Goal: Task Accomplishment & Management: Complete application form

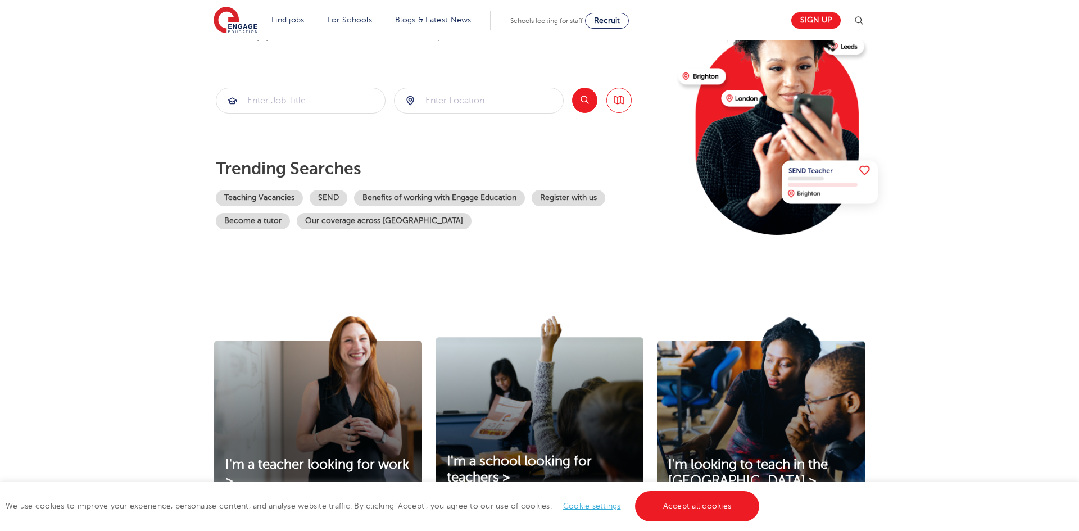
scroll to position [130, 0]
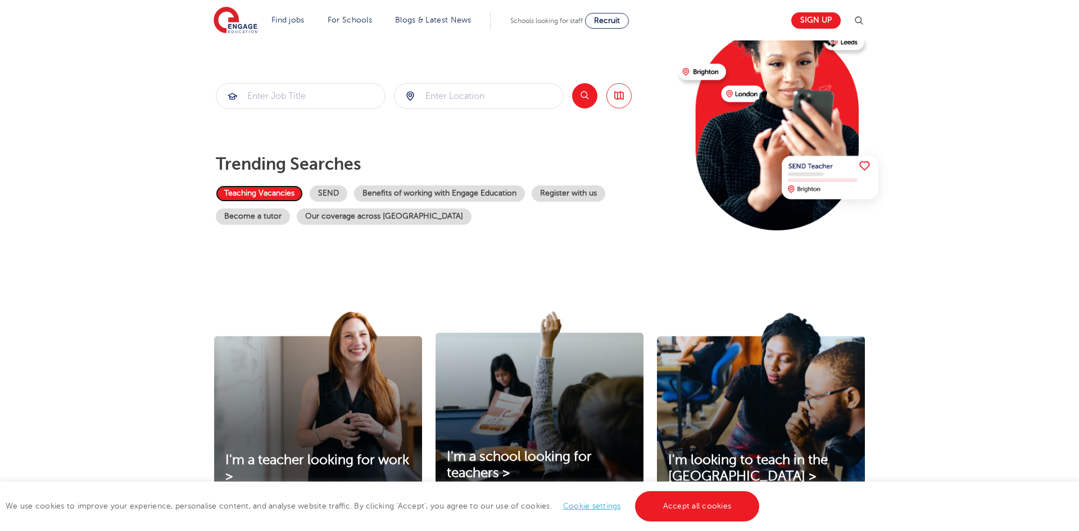
click at [252, 190] on link "Teaching Vacancies" at bounding box center [259, 193] width 87 height 16
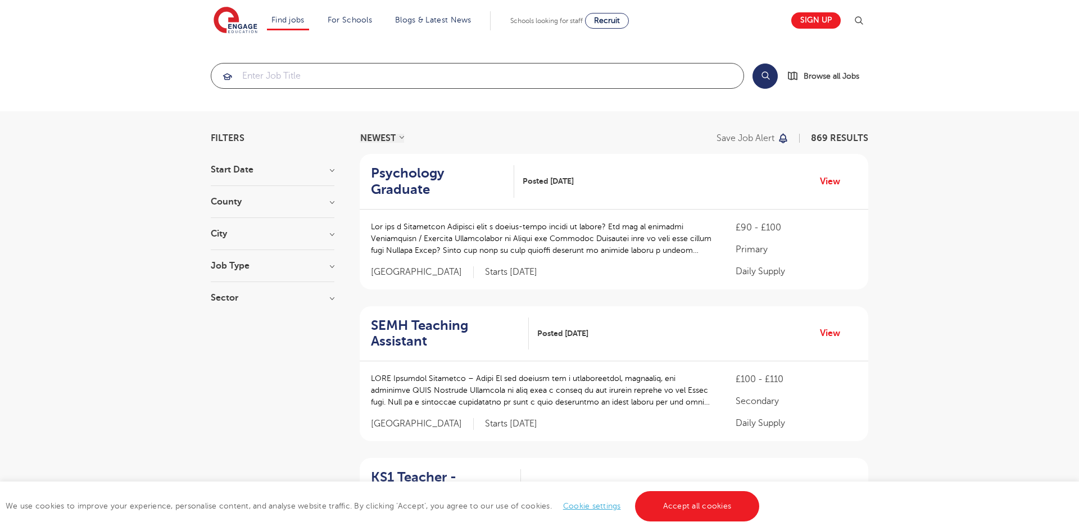
click at [356, 73] on input "search" at bounding box center [477, 75] width 532 height 25
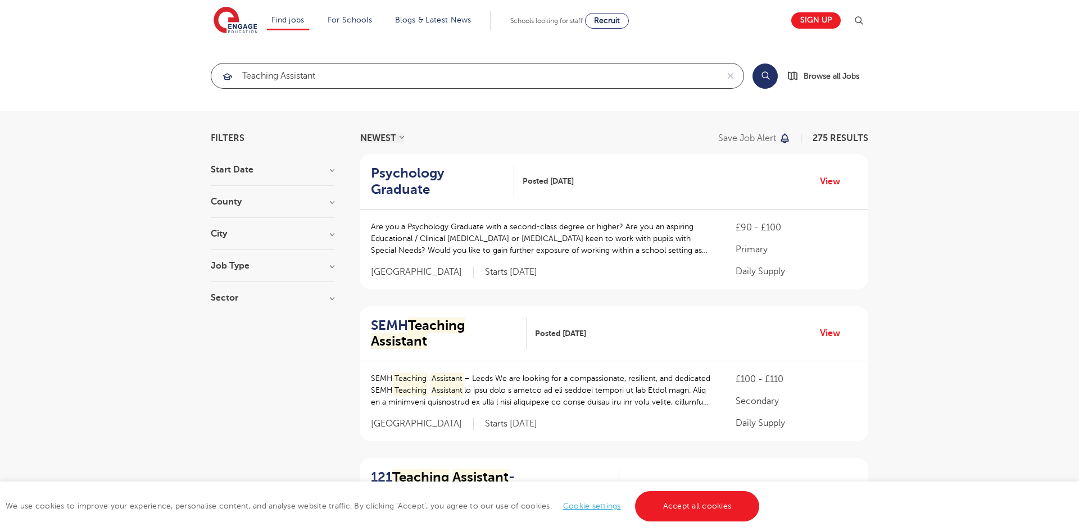
type input "teaching assistant"
click at [765, 79] on button "Search" at bounding box center [764, 75] width 25 height 25
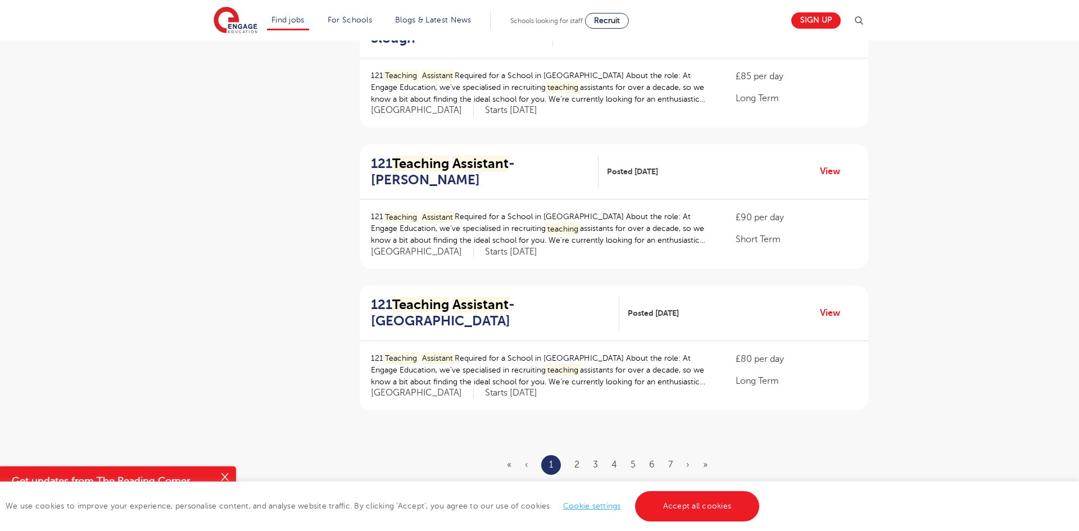
scroll to position [1165, 0]
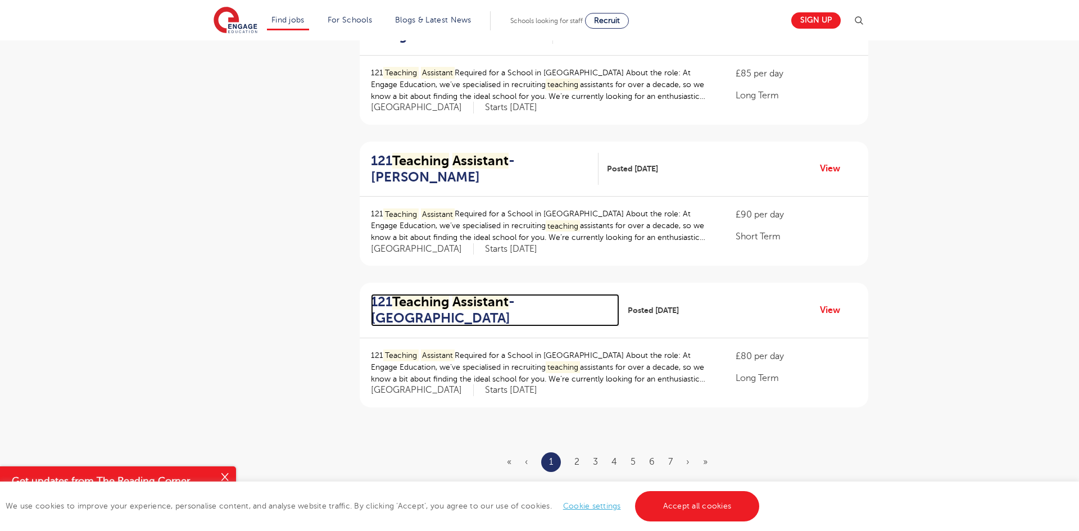
click at [528, 295] on h2 "121 Teaching Assistant - Tower Hamlets" at bounding box center [490, 310] width 239 height 33
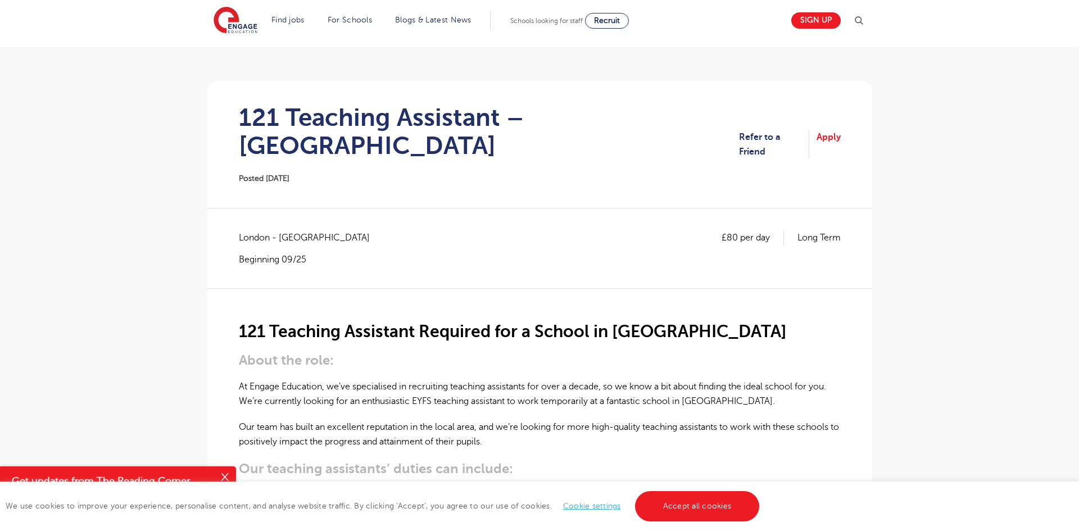
scroll to position [62, 0]
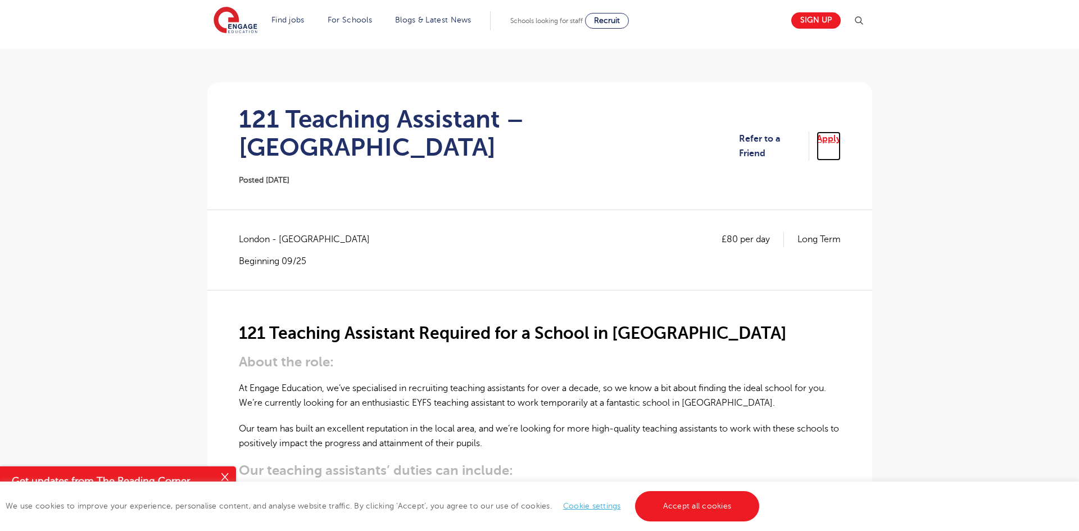
click at [830, 135] on link "Apply" at bounding box center [828, 146] width 24 height 30
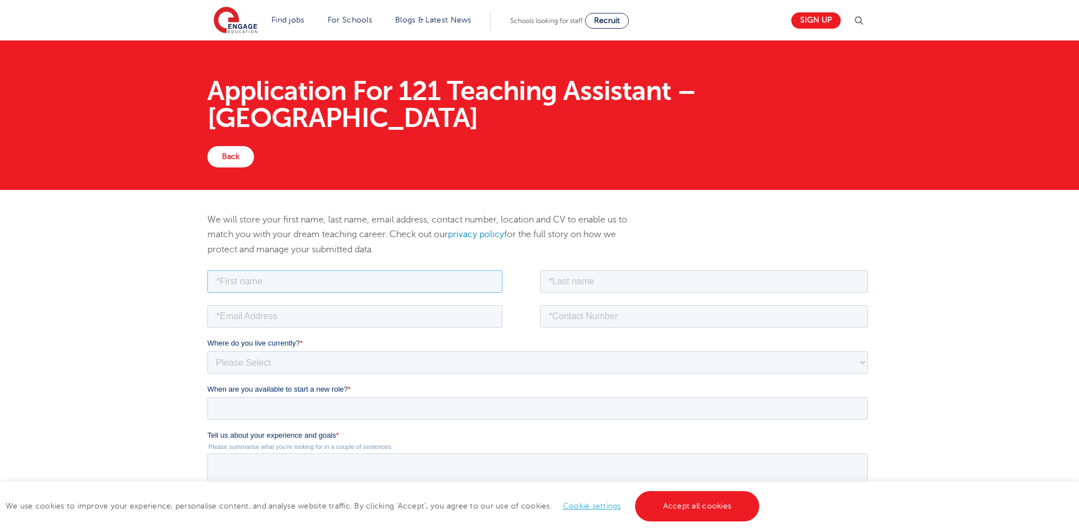
click at [299, 281] on input "text" at bounding box center [354, 281] width 295 height 22
type input "Alim"
click at [552, 284] on input "text" at bounding box center [703, 281] width 328 height 22
type input "Ahmed"
click at [581, 317] on input "tel" at bounding box center [703, 315] width 328 height 22
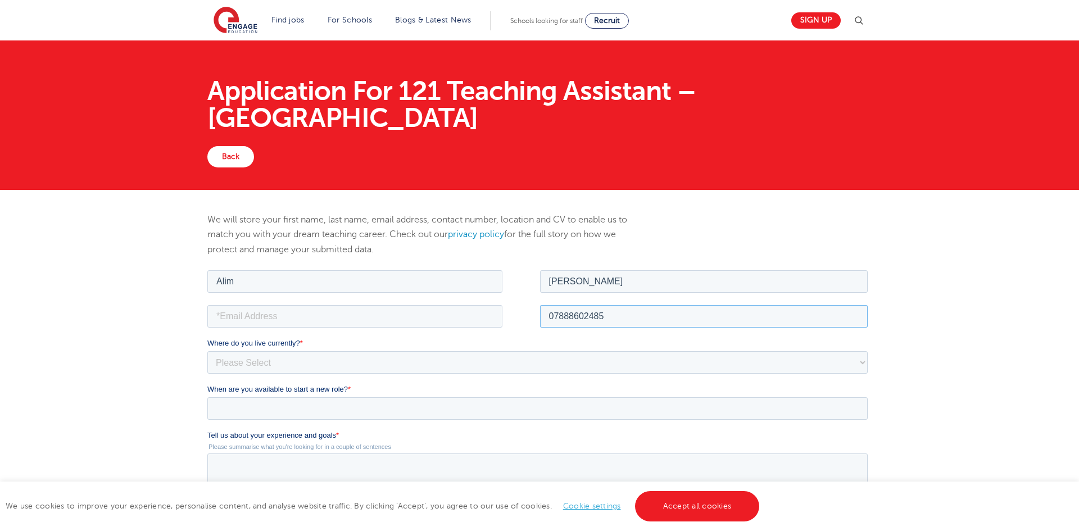
type input "07888602485"
click at [379, 311] on input "email" at bounding box center [354, 315] width 295 height 22
type input "alimadilahmed7@gmail.com"
click at [344, 359] on select "Please Select UK Canada Ireland Australia New Zealand Europe USA South Africa J…" at bounding box center [537, 362] width 660 height 22
select select "UK"
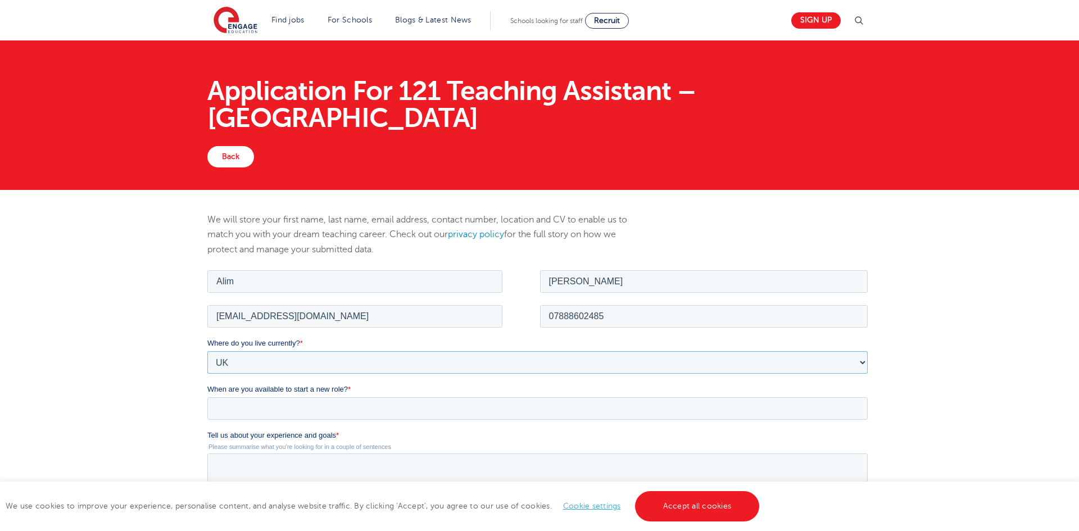
click at [207, 351] on select "Please Select UK Canada Ireland Australia New Zealand Europe USA South Africa J…" at bounding box center [537, 362] width 660 height 22
click at [291, 399] on select "Please Select Overseas Barnsley Bedfordshire Berkshire Bournemouth Bracknell Fo…" at bounding box center [537, 408] width 660 height 22
select select "[GEOGRAPHIC_DATA]"
click at [207, 397] on select "Please Select Overseas Barnsley Bedfordshire Berkshire Bournemouth Bracknell Fo…" at bounding box center [537, 408] width 660 height 22
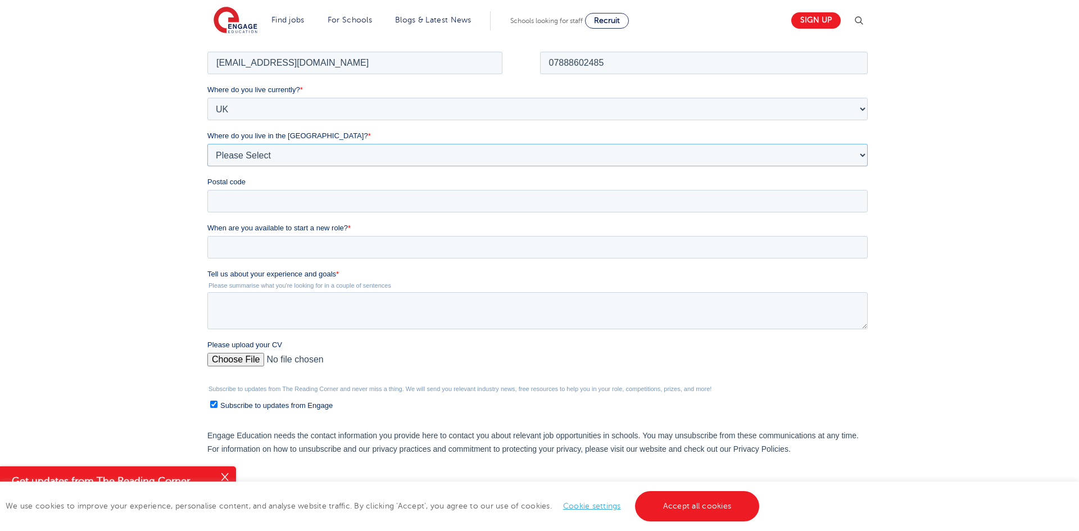
scroll to position [256, 0]
click at [245, 195] on input "Postal code" at bounding box center [537, 198] width 660 height 22
type input "E3 2PT"
click at [243, 239] on input "When are you available to start a new role? *" at bounding box center [537, 244] width 660 height 22
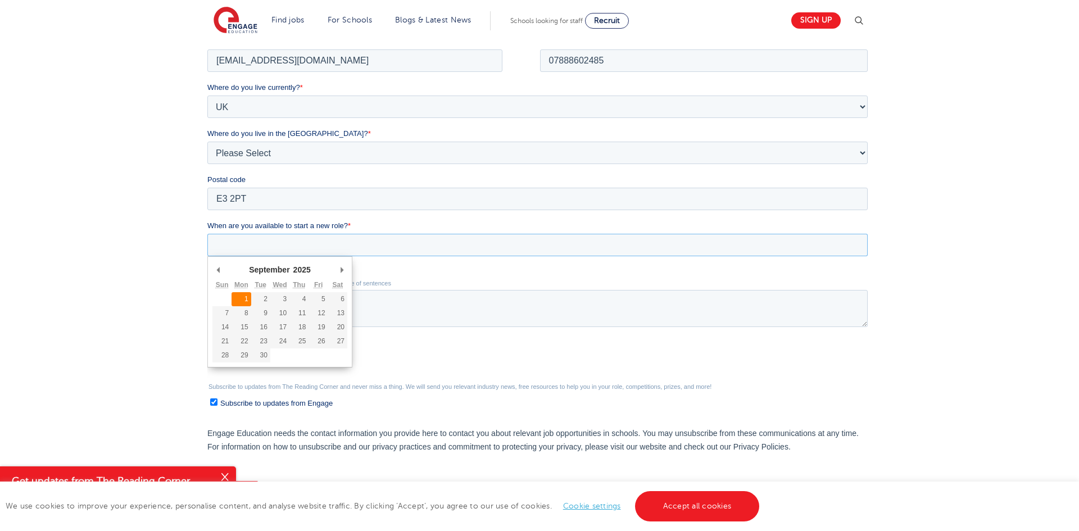
type div "2025-09-01"
type input "2025/09/01"
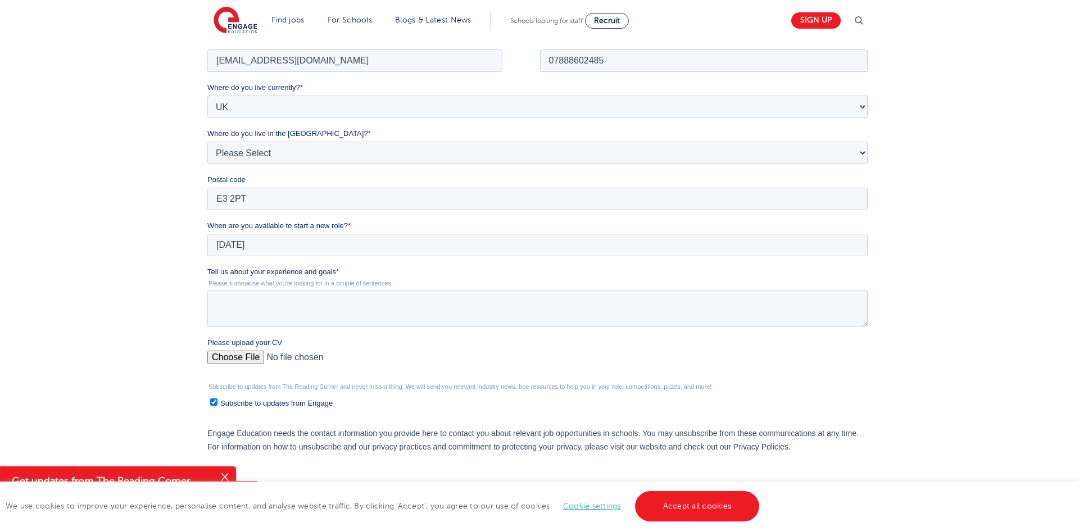
drag, startPoint x: 407, startPoint y: 281, endPoint x: 400, endPoint y: 279, distance: 7.6
drag, startPoint x: 210, startPoint y: 270, endPoint x: 390, endPoint y: 283, distance: 180.8
click at [390, 283] on div "Tell us about your experience and goals * Please summarise what you're looking …" at bounding box center [539, 296] width 665 height 61
click at [390, 283] on legend "Please summarise what you're looking for in a couple of sentences" at bounding box center [539, 282] width 665 height 7
drag, startPoint x: 208, startPoint y: 271, endPoint x: 289, endPoint y: 270, distance: 80.4
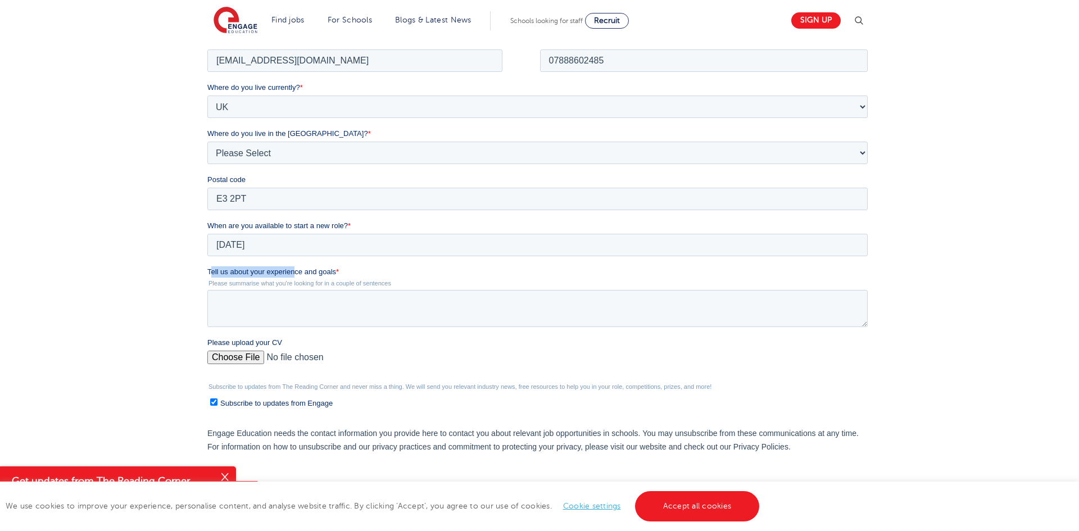
click at [289, 270] on span "Tell us about your experience and goals" at bounding box center [271, 271] width 129 height 8
click at [289, 289] on textarea "Tell us about your experience and goals *" at bounding box center [537, 307] width 660 height 37
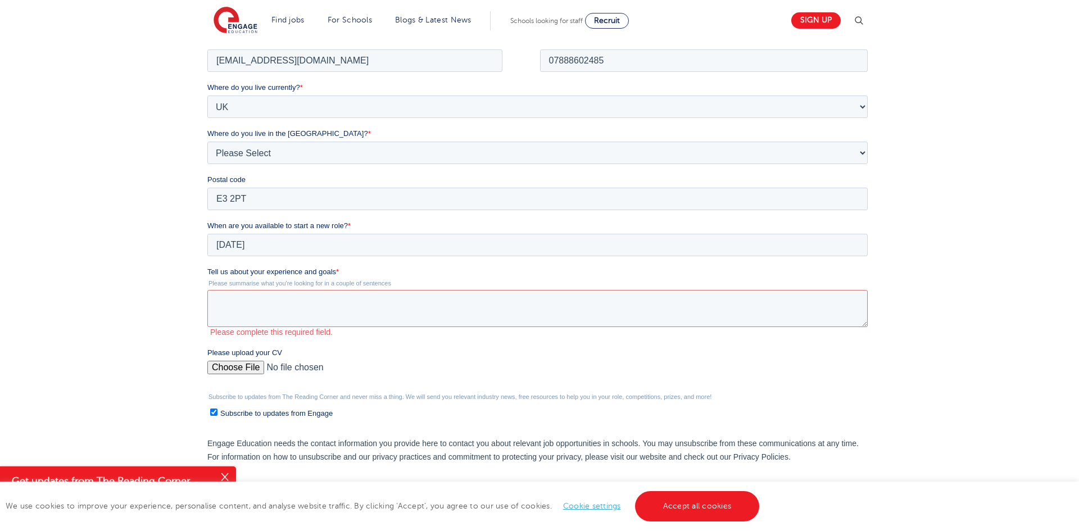
drag, startPoint x: 401, startPoint y: 279, endPoint x: 256, endPoint y: 275, distance: 145.0
drag, startPoint x: 411, startPoint y: 281, endPoint x: 226, endPoint y: 270, distance: 185.7
click at [226, 270] on span "Tell us about your experience and goals" at bounding box center [271, 271] width 129 height 8
click at [226, 289] on textarea "Tell us about your experience and goals *" at bounding box center [537, 307] width 660 height 37
drag, startPoint x: 413, startPoint y: 283, endPoint x: 220, endPoint y: 271, distance: 193.1
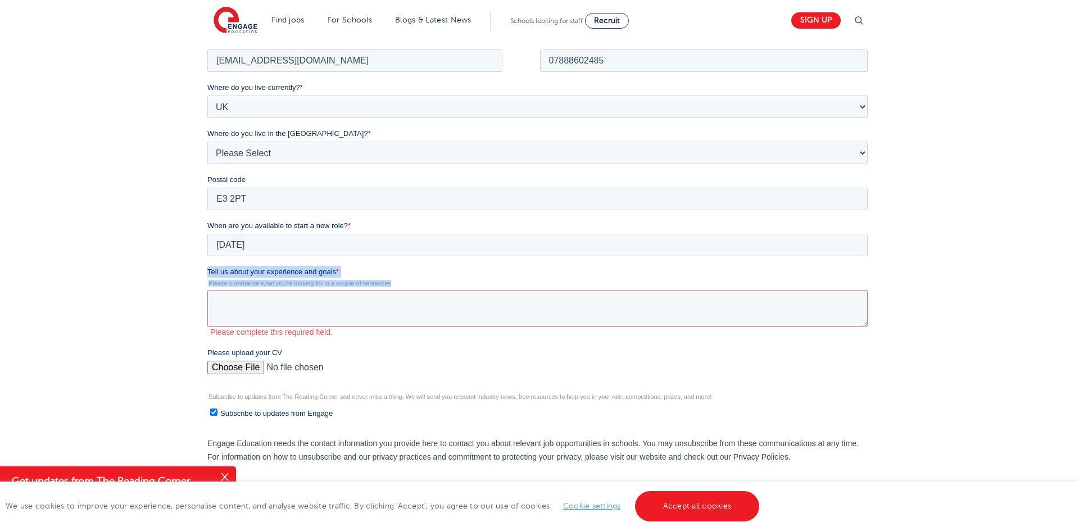
drag, startPoint x: 208, startPoint y: 270, endPoint x: 394, endPoint y: 283, distance: 187.0
click at [394, 283] on div "Tell us about your experience and goals * Please summarise what you're looking …" at bounding box center [539, 301] width 665 height 71
copy div "Tell us about your experience and goals * Please summarise what you're looking …"
click at [289, 298] on textarea "Tell us about your experience and goals *" at bounding box center [537, 307] width 660 height 37
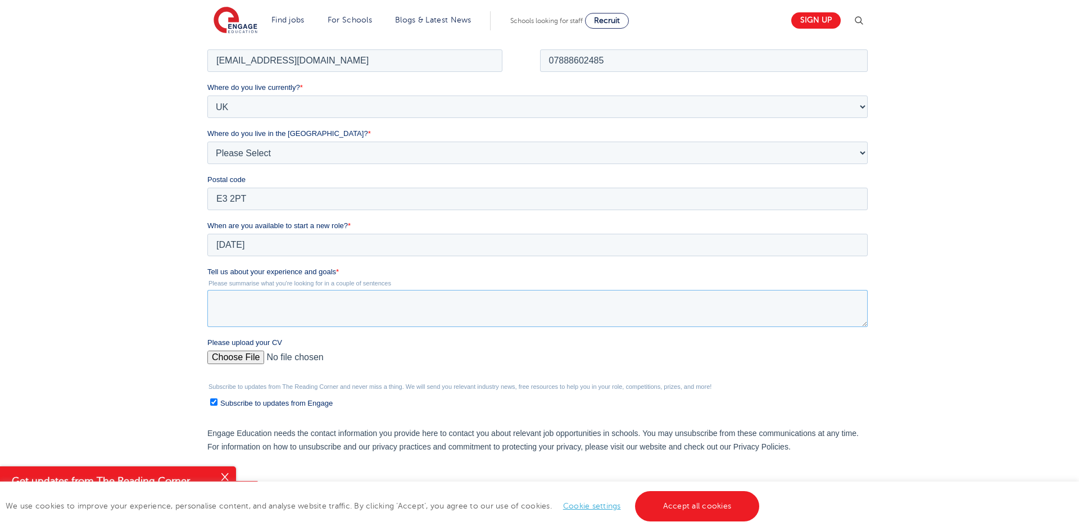
paste textarea "I am a motivated and hardworking individual with experience in customer service…"
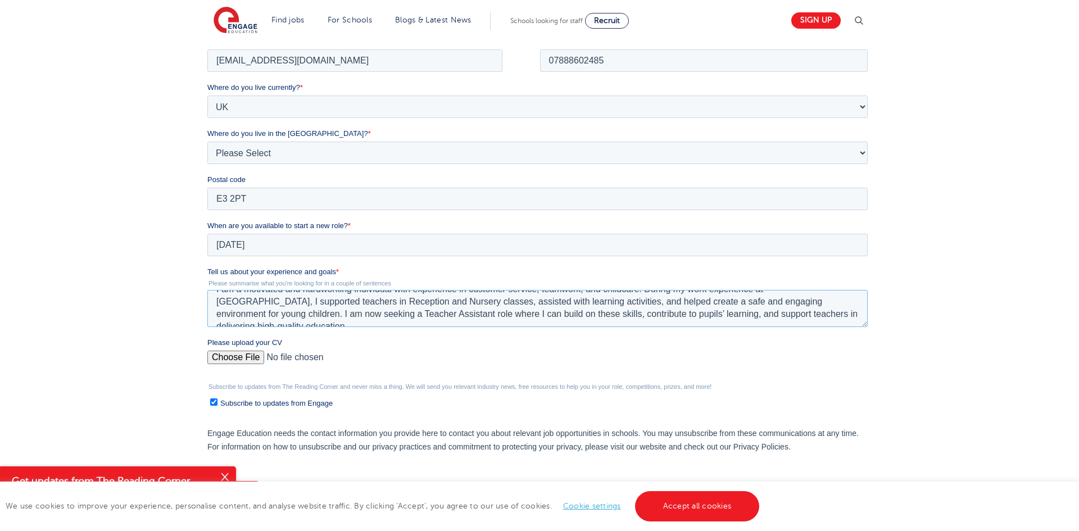
scroll to position [10, 0]
type textarea "I am a motivated and hardworking individual with experience in customer service…"
click at [235, 362] on input "Please upload your CV" at bounding box center [537, 361] width 660 height 22
type input "C:\fakepath\Alim_Ahmed_CV.docx"
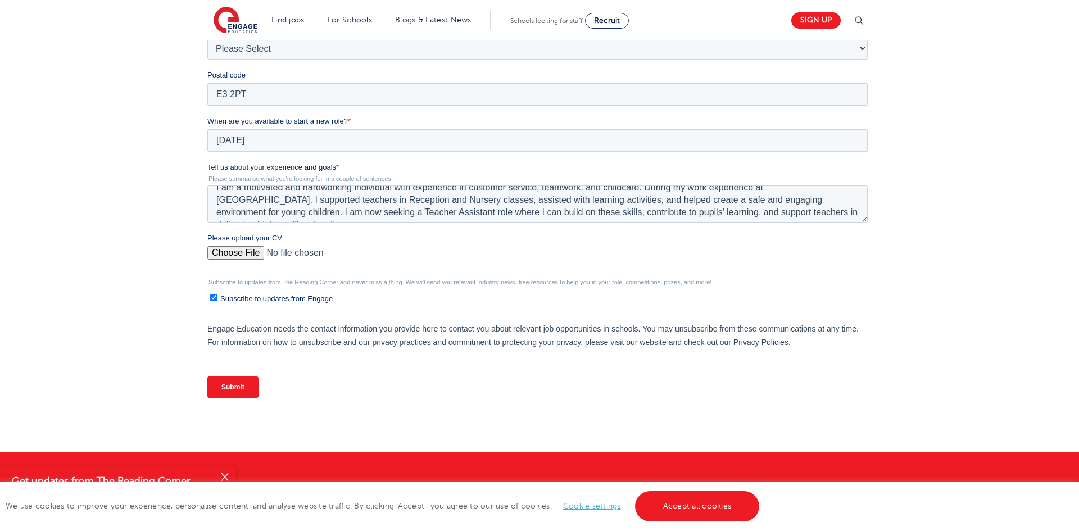
scroll to position [382, 0]
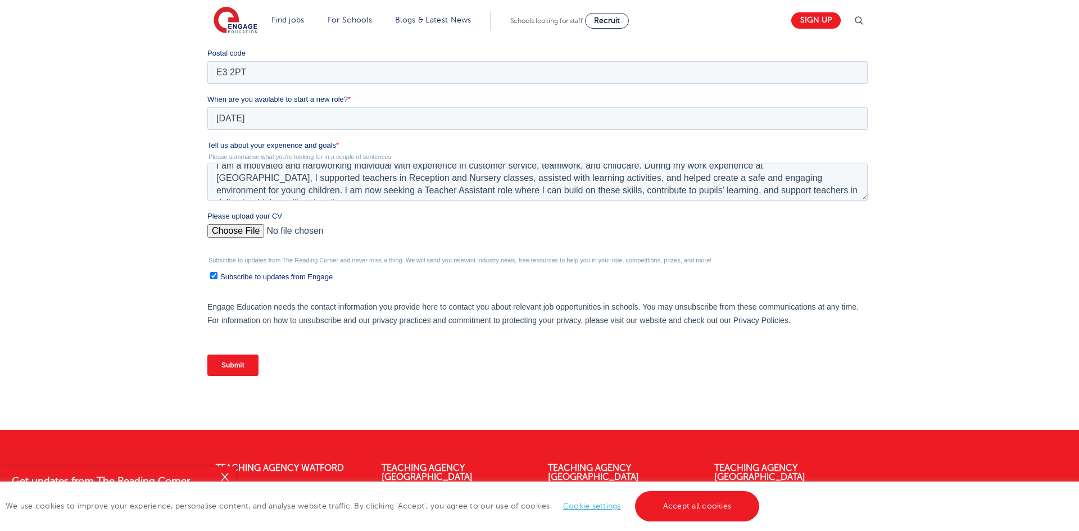
click at [318, 281] on span "Subscribe to updates from Engage" at bounding box center [276, 276] width 112 height 8
click at [217, 279] on input "Subscribe to updates from Engage" at bounding box center [213, 275] width 7 height 7
checkbox input "false"
click at [245, 363] on input "Submit" at bounding box center [232, 364] width 51 height 21
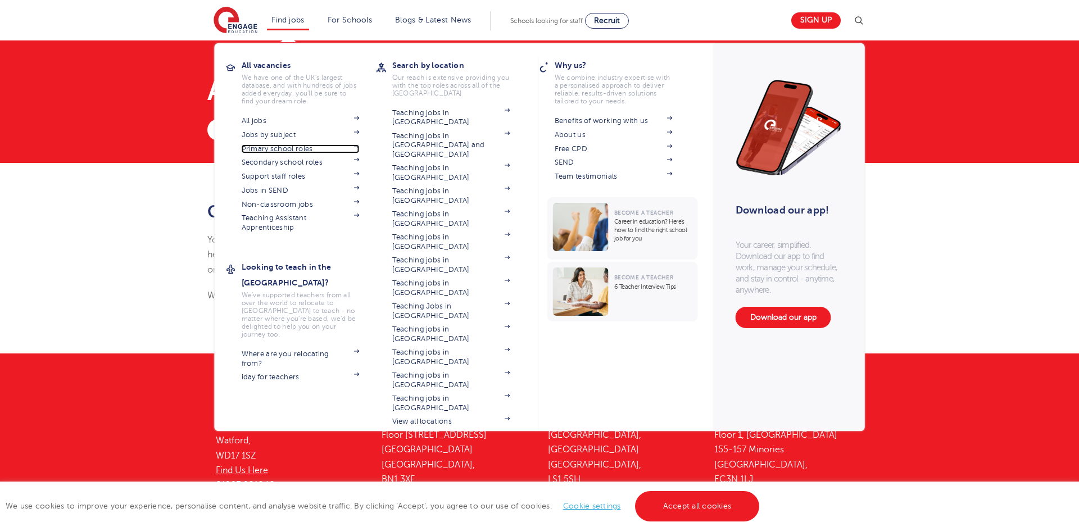
click at [292, 149] on link "Primary school roles" at bounding box center [301, 148] width 118 height 9
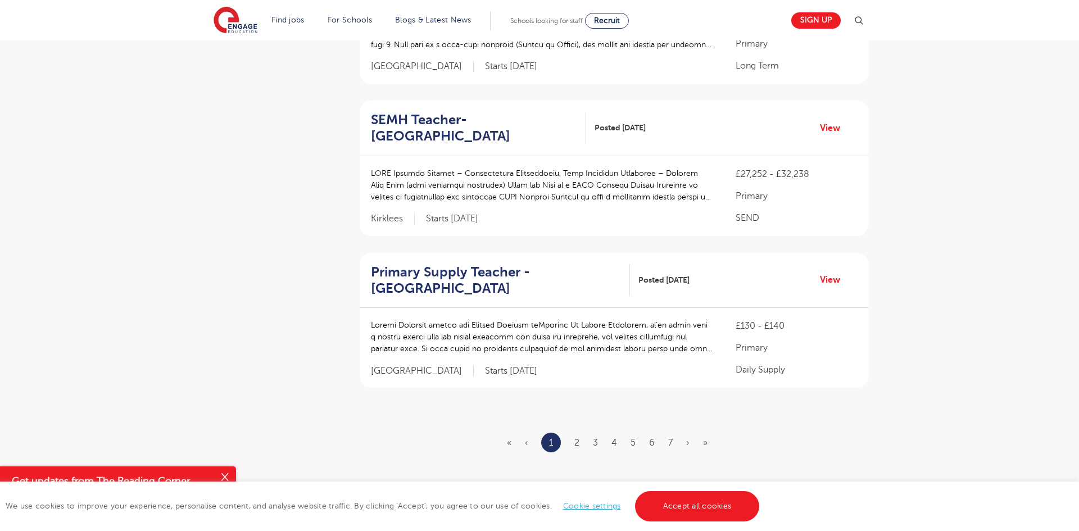
scroll to position [1238, 0]
click at [575, 437] on link "2" at bounding box center [576, 442] width 5 height 10
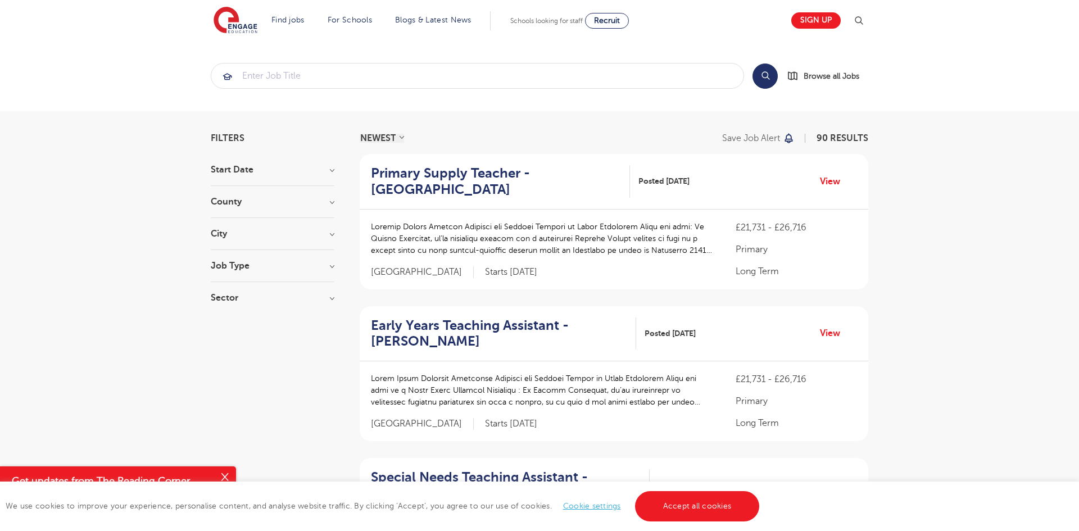
click at [292, 226] on section "Start Date September 89 [DATE] Show more County [GEOGRAPHIC_DATA] 22 [GEOGRAPHI…" at bounding box center [273, 239] width 124 height 148
click at [319, 233] on h3 "City" at bounding box center [273, 233] width 124 height 9
click at [235, 354] on button "Show more" at bounding box center [235, 359] width 48 height 10
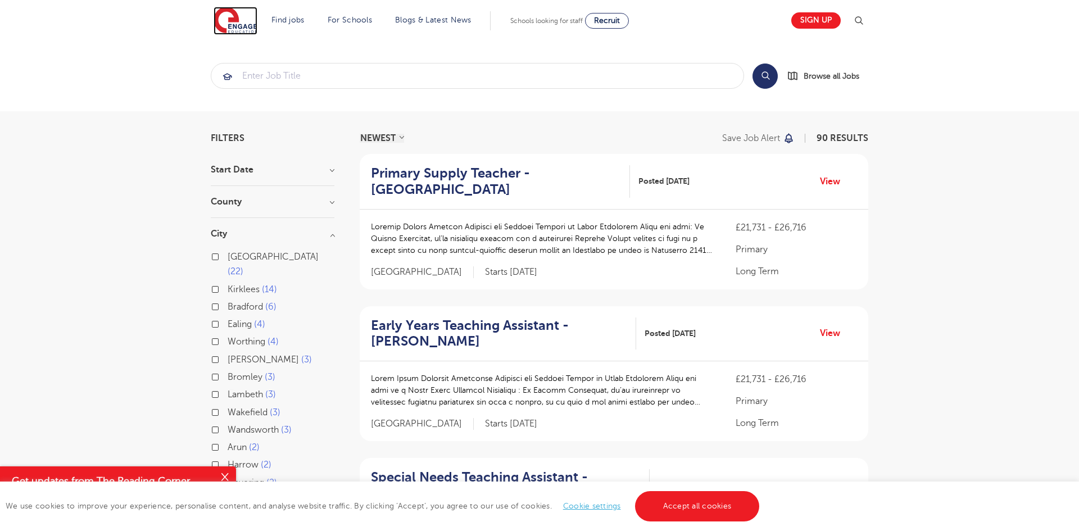
click at [245, 18] on img at bounding box center [235, 21] width 44 height 28
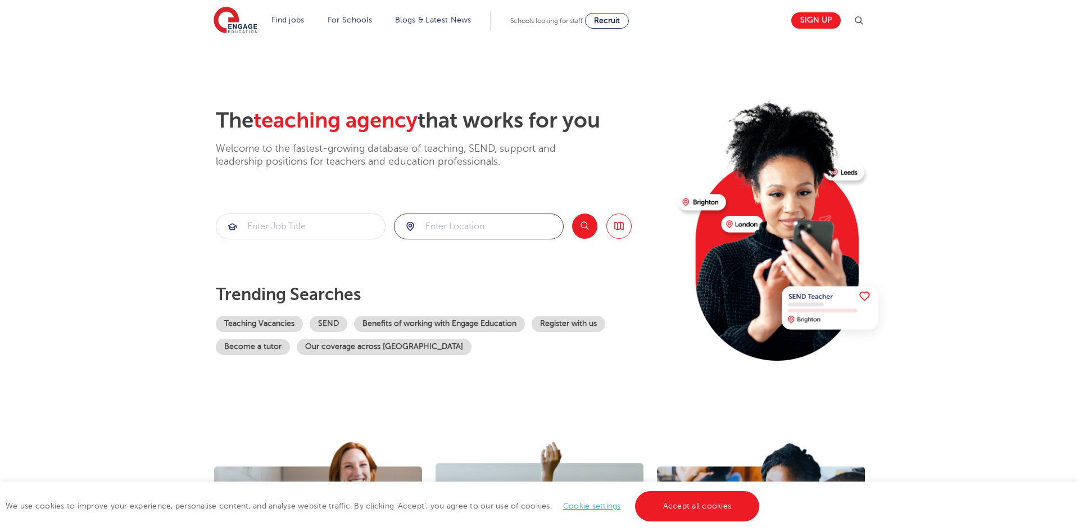
click at [453, 231] on input "search" at bounding box center [478, 226] width 169 height 25
type input "tower hamlets"
click button "Submit" at bounding box center [0, 0] width 0 height 0
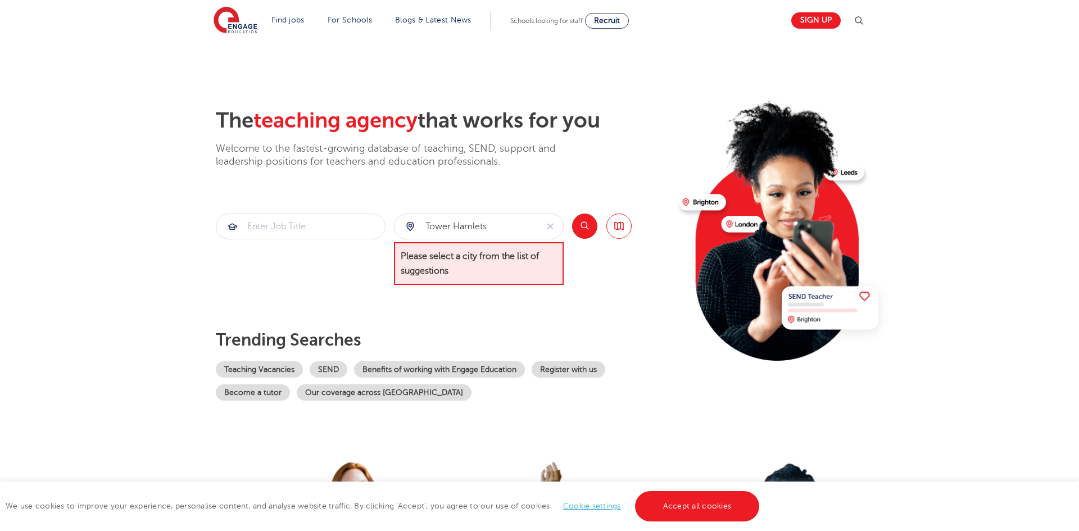
click at [578, 232] on button "Search" at bounding box center [584, 225] width 25 height 25
click at [549, 229] on icon "reset" at bounding box center [549, 226] width 11 height 10
click at [511, 260] on li "[GEOGRAPHIC_DATA]" at bounding box center [478, 259] width 161 height 22
type input "[GEOGRAPHIC_DATA]"
click at [592, 230] on button "Search" at bounding box center [584, 225] width 25 height 25
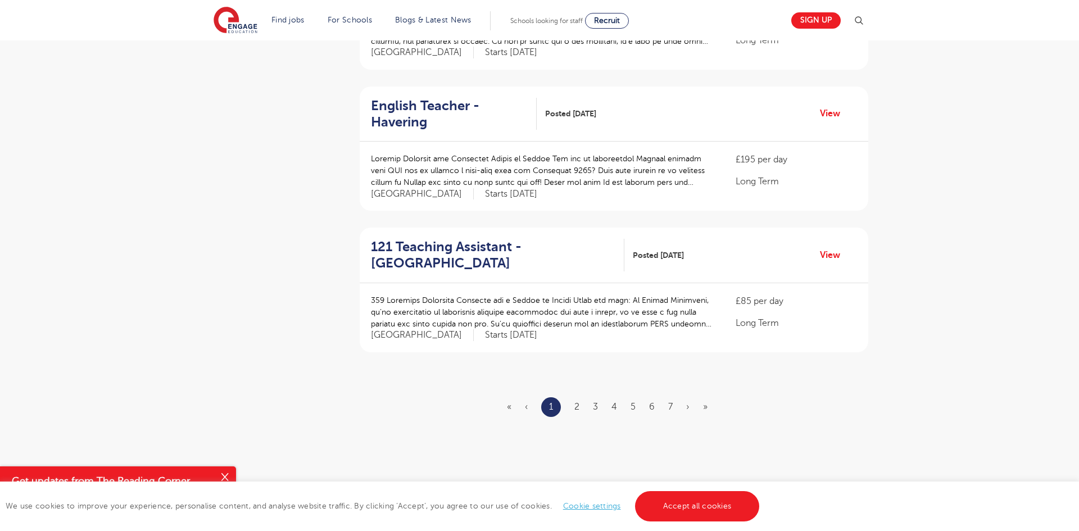
scroll to position [1203, 0]
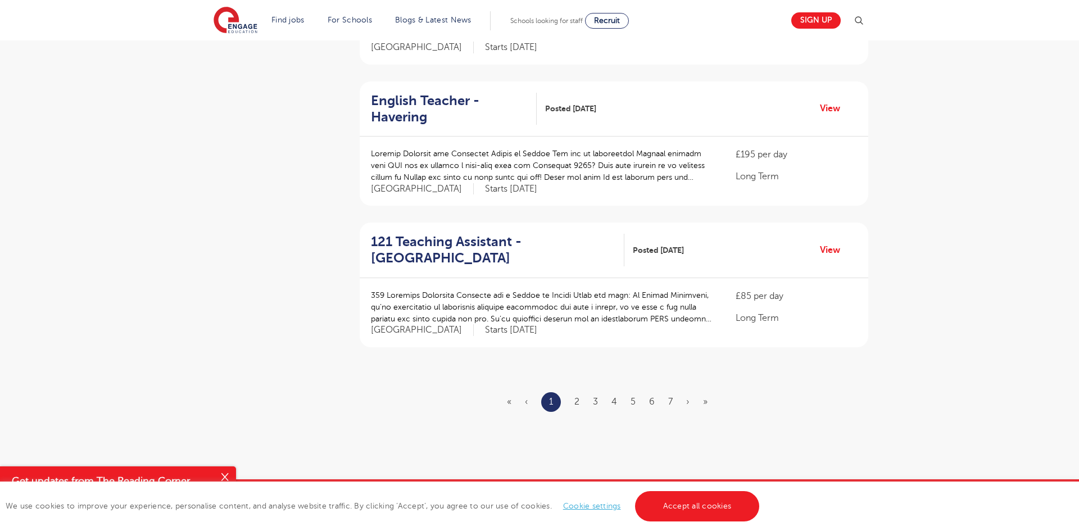
click at [574, 392] on ul "« ‹ 1 2 3 4 5 6 7 › »" at bounding box center [614, 402] width 214 height 20
click at [576, 397] on link "2" at bounding box center [576, 402] width 5 height 10
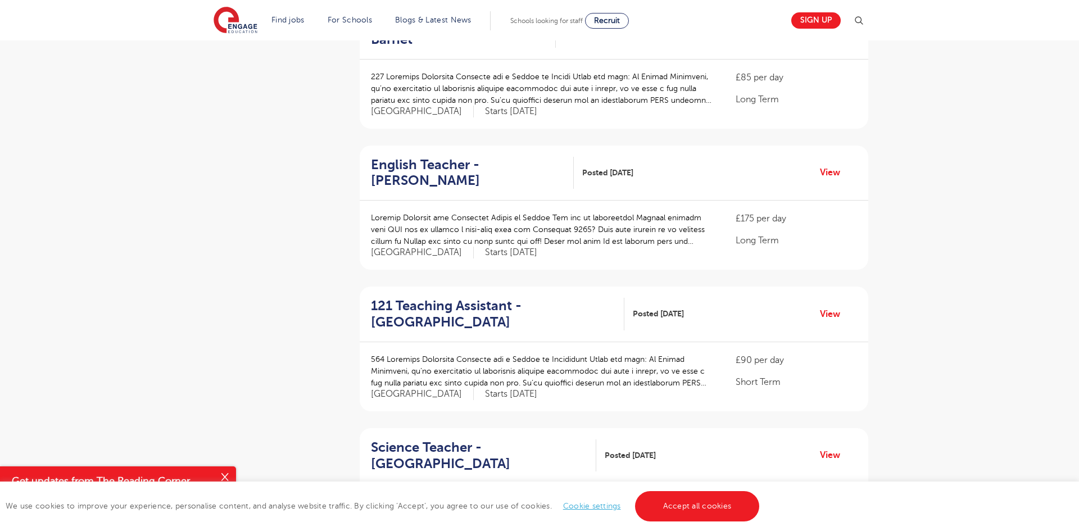
scroll to position [860, 0]
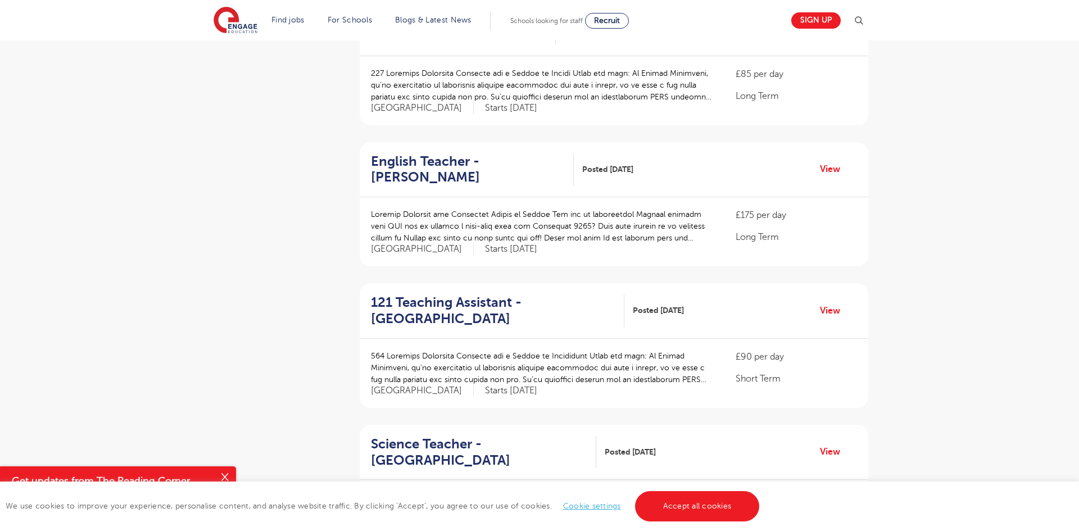
click at [670, 517] on link "Accept all cookies" at bounding box center [697, 506] width 125 height 30
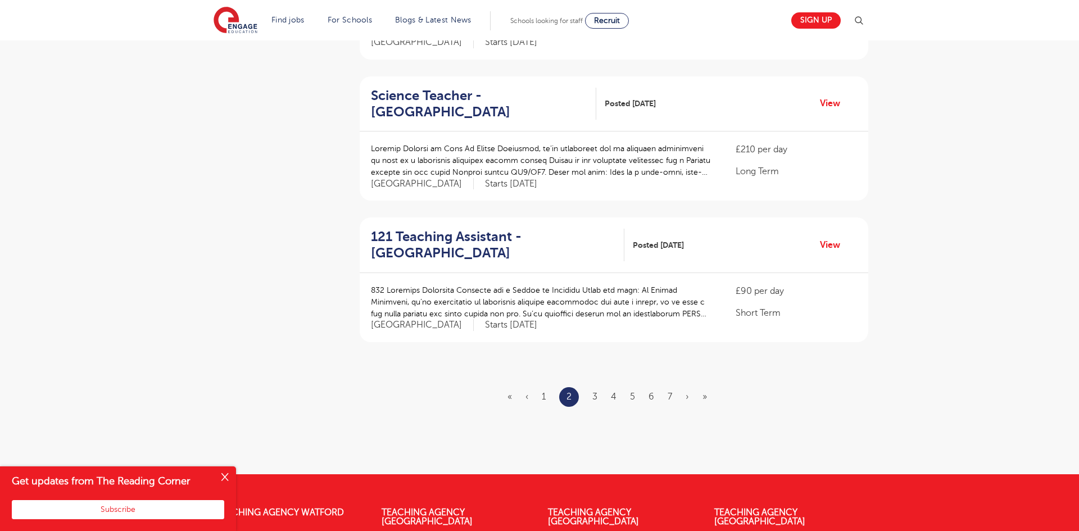
scroll to position [1211, 0]
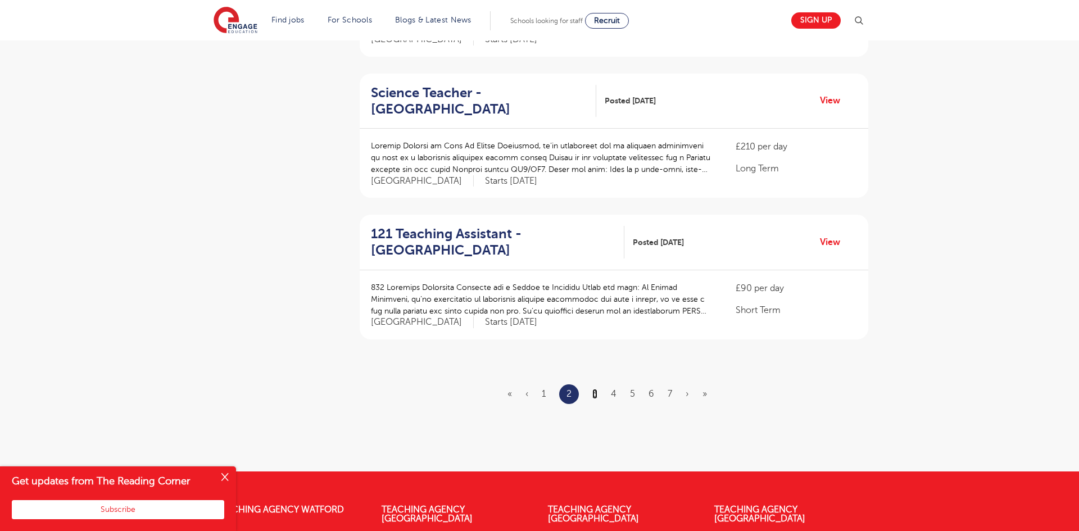
click at [596, 389] on link "3" at bounding box center [594, 394] width 5 height 10
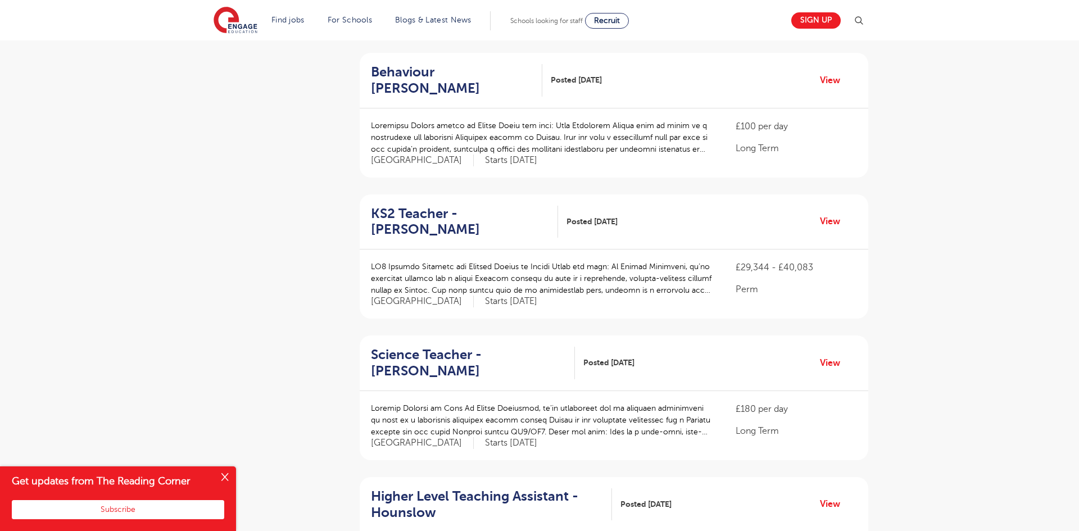
scroll to position [813, 0]
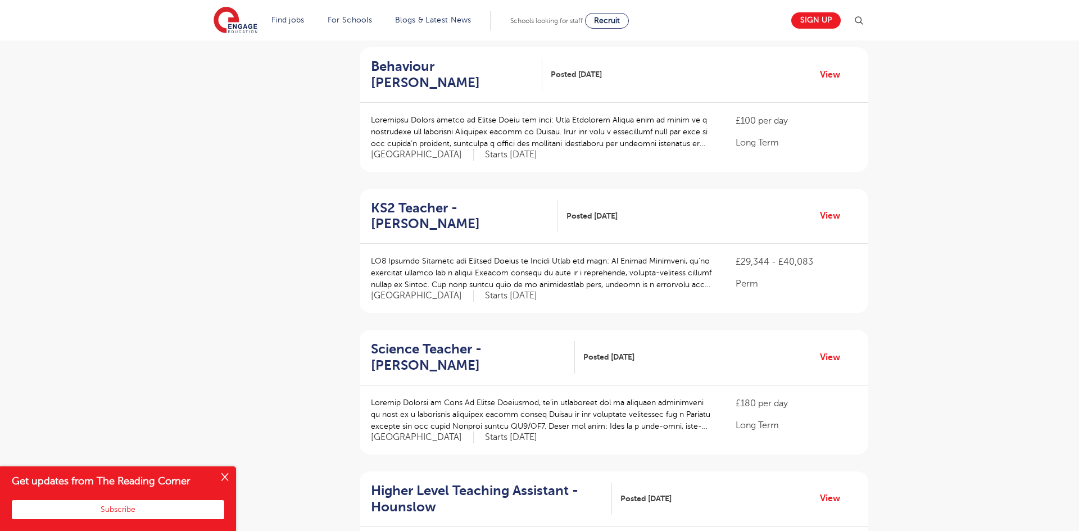
click at [223, 472] on button "Close" at bounding box center [224, 477] width 22 height 22
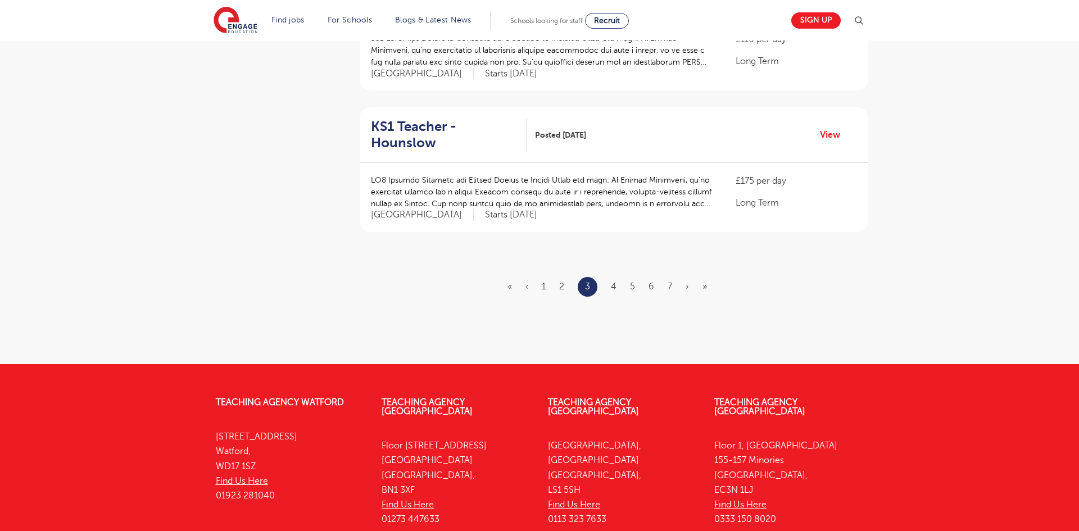
scroll to position [1322, 0]
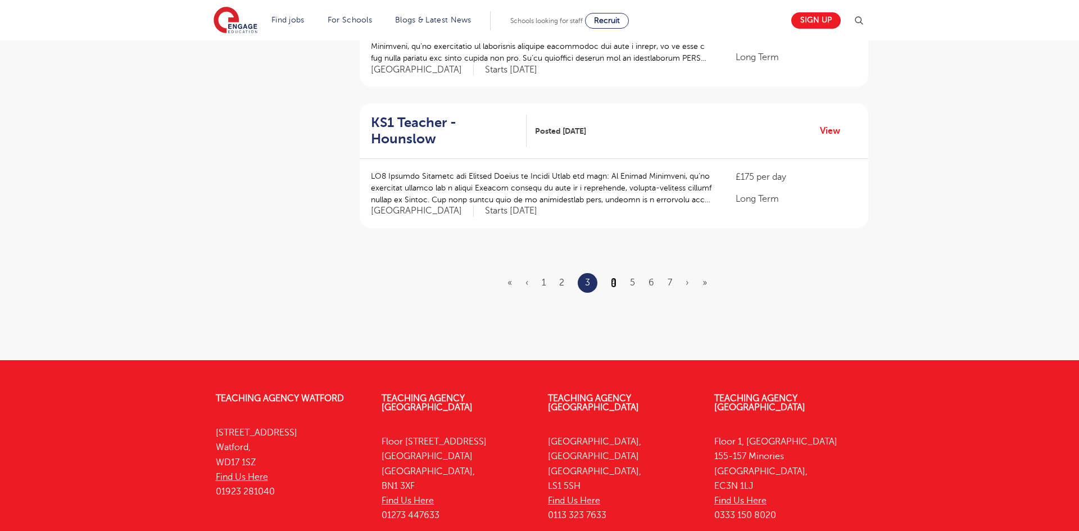
click at [615, 278] on link "4" at bounding box center [614, 283] width 6 height 10
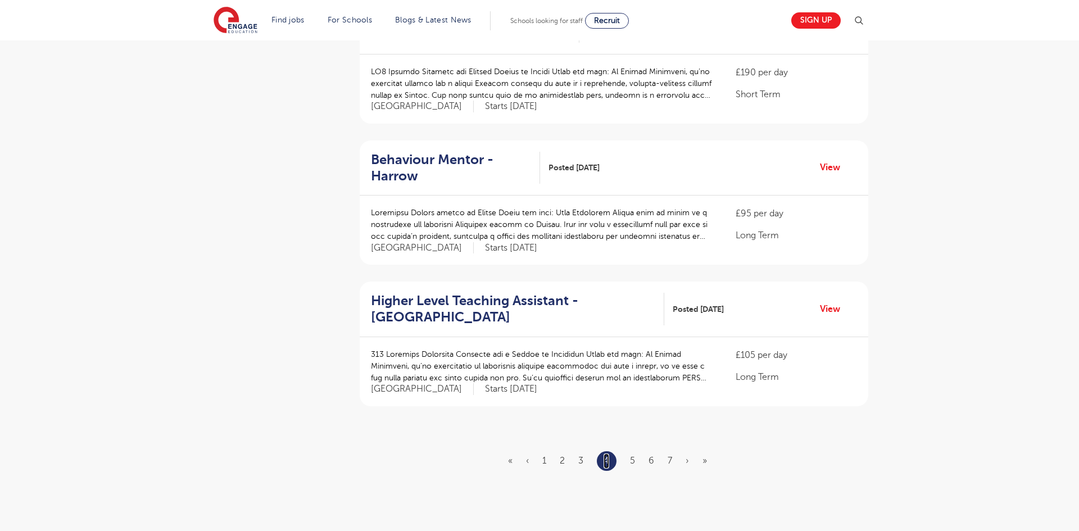
scroll to position [1146, 0]
click at [633, 454] on link "5" at bounding box center [632, 459] width 5 height 10
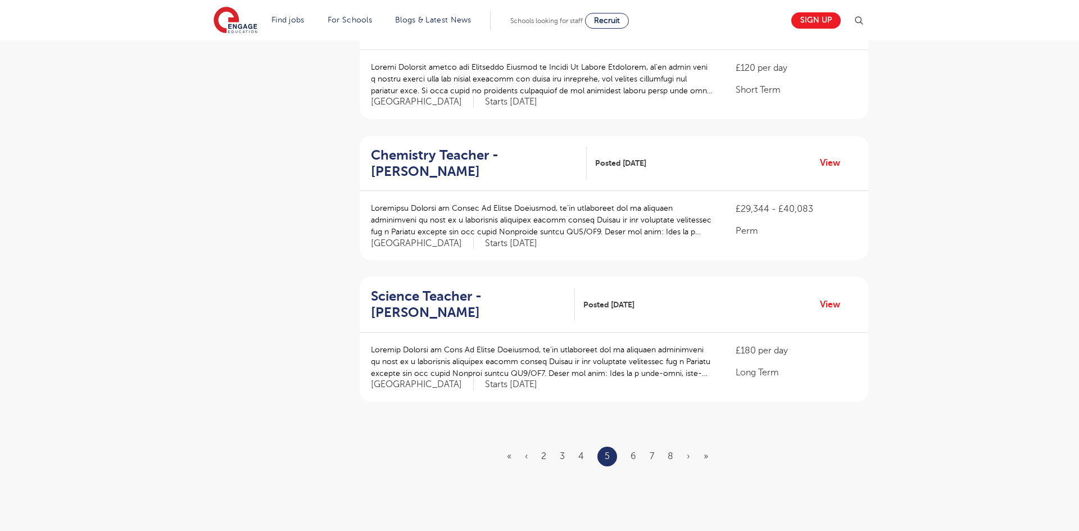
scroll to position [0, 0]
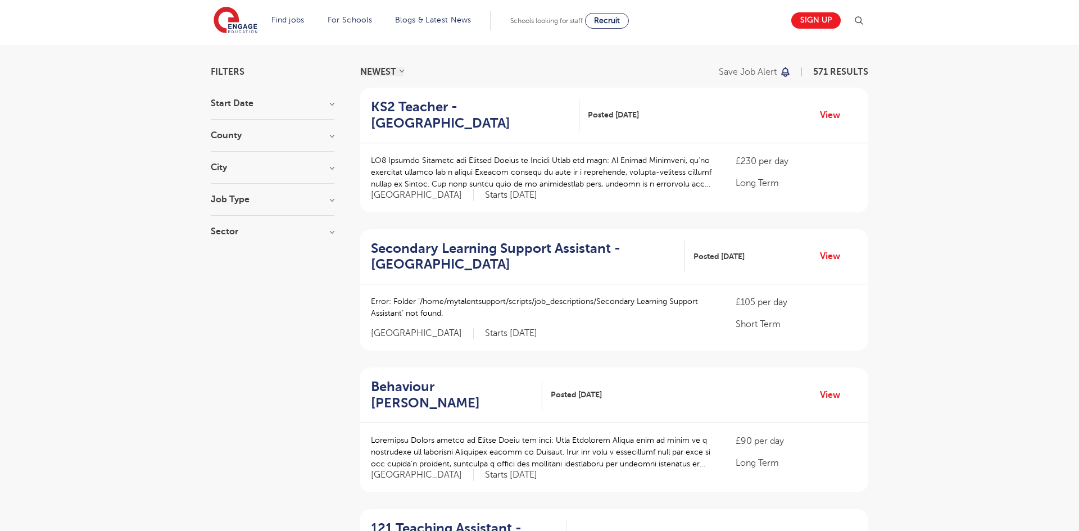
scroll to position [69, 0]
